Goal: Information Seeking & Learning: Check status

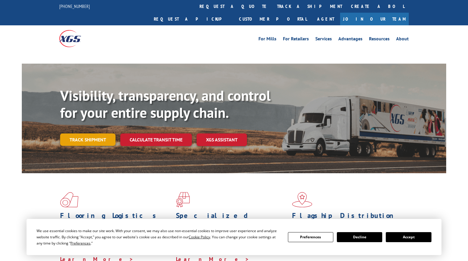
click at [96, 133] on link "Track shipment" at bounding box center [87, 139] width 55 height 12
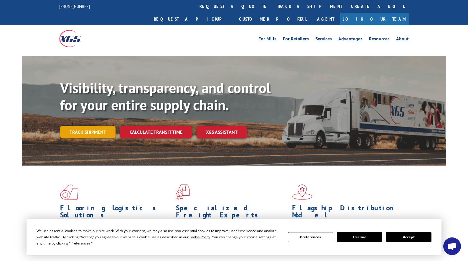
click at [92, 126] on link "Track shipment" at bounding box center [87, 132] width 55 height 12
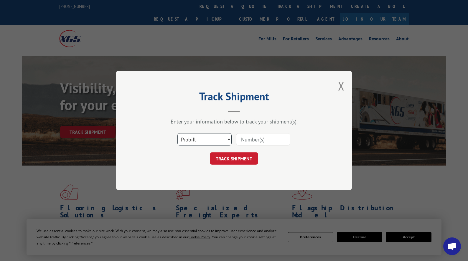
click at [198, 140] on select "Select category... Probill BOL PO" at bounding box center [204, 139] width 54 height 12
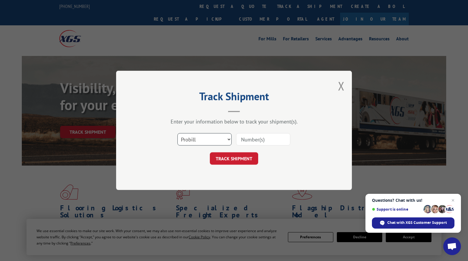
select select "bol"
click at [177, 133] on select "Select category... Probill BOL PO" at bounding box center [204, 139] width 54 height 12
click at [246, 133] on div at bounding box center [263, 140] width 54 height 14
click at [246, 137] on input at bounding box center [263, 139] width 54 height 12
paste input "7083926"
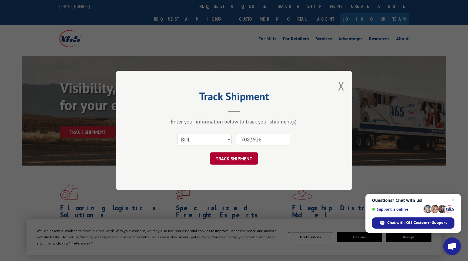
type input "7083926"
click at [237, 157] on button "TRACK SHIPMENT" at bounding box center [234, 159] width 48 height 12
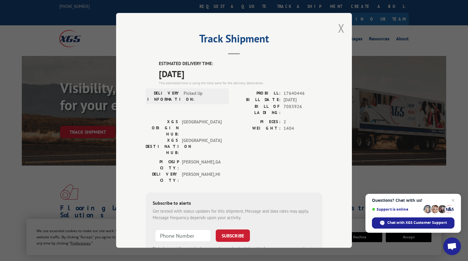
click at [338, 27] on button "Close modal" at bounding box center [341, 28] width 6 height 16
